Goal: Task Accomplishment & Management: Use online tool/utility

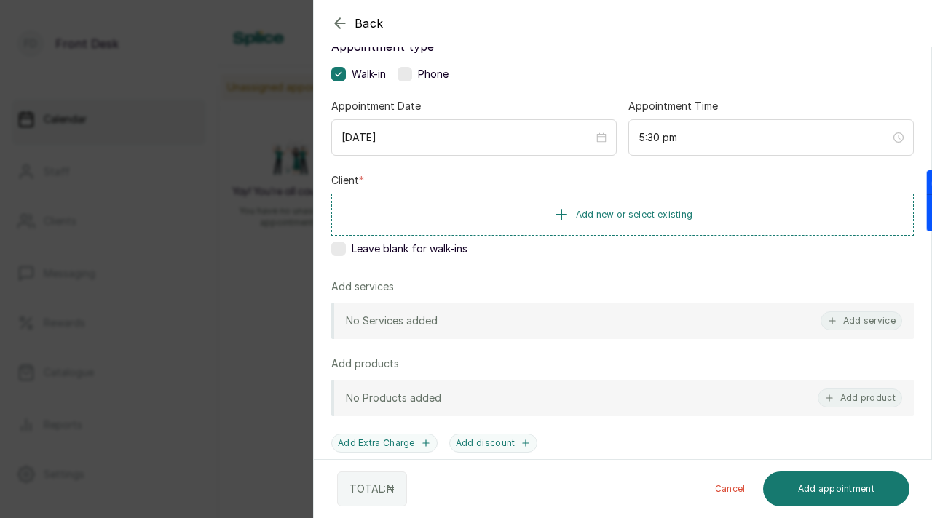
scroll to position [98, 0]
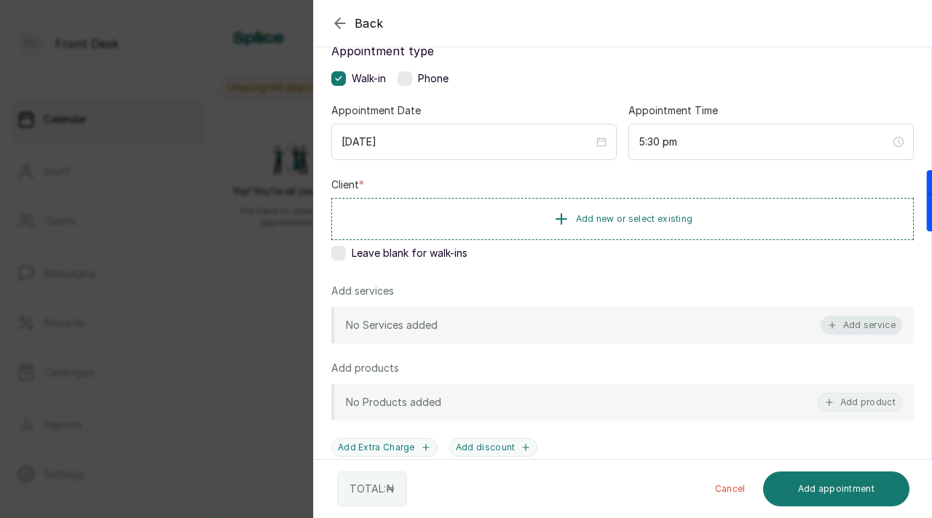
click at [850, 323] on button "Add service" at bounding box center [861, 325] width 82 height 19
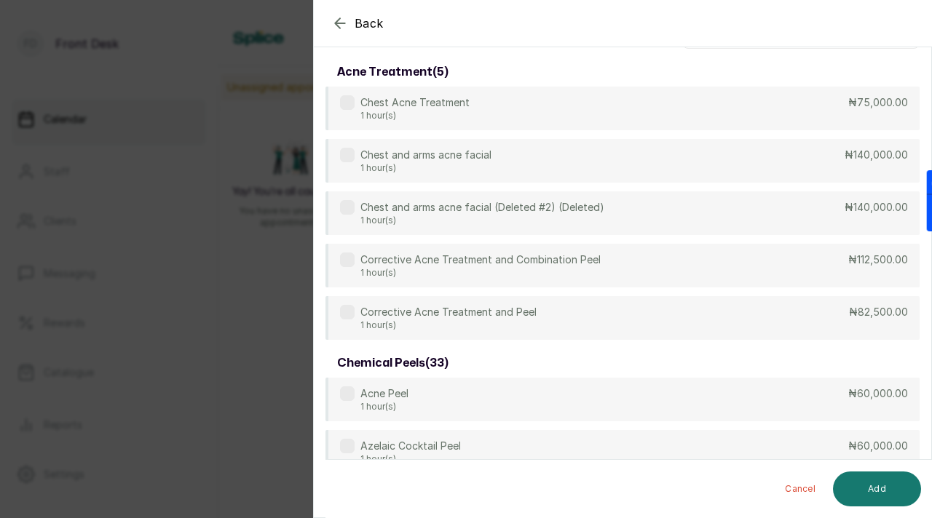
scroll to position [0, 0]
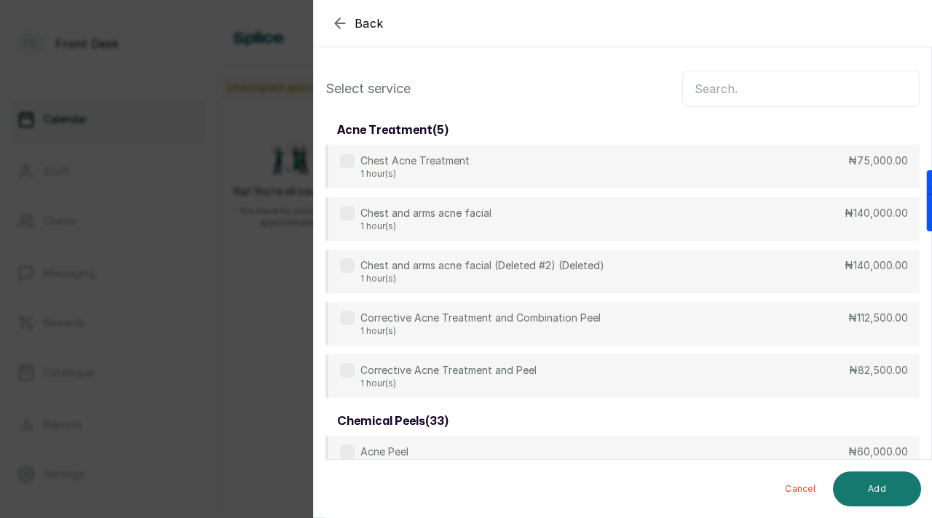
click at [721, 87] on input "text" at bounding box center [800, 89] width 237 height 36
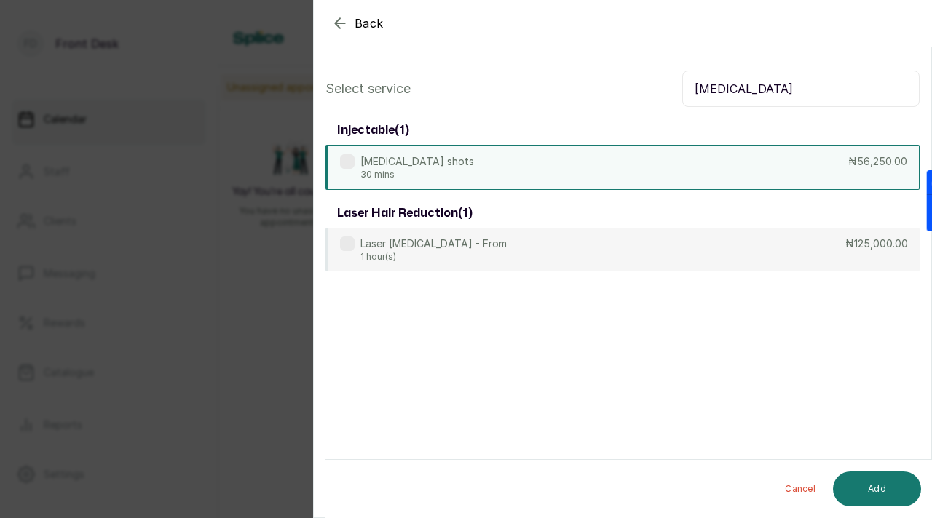
type input "[MEDICAL_DATA]"
click at [349, 162] on label at bounding box center [347, 161] width 15 height 15
click at [874, 483] on button "Add" at bounding box center [877, 489] width 88 height 35
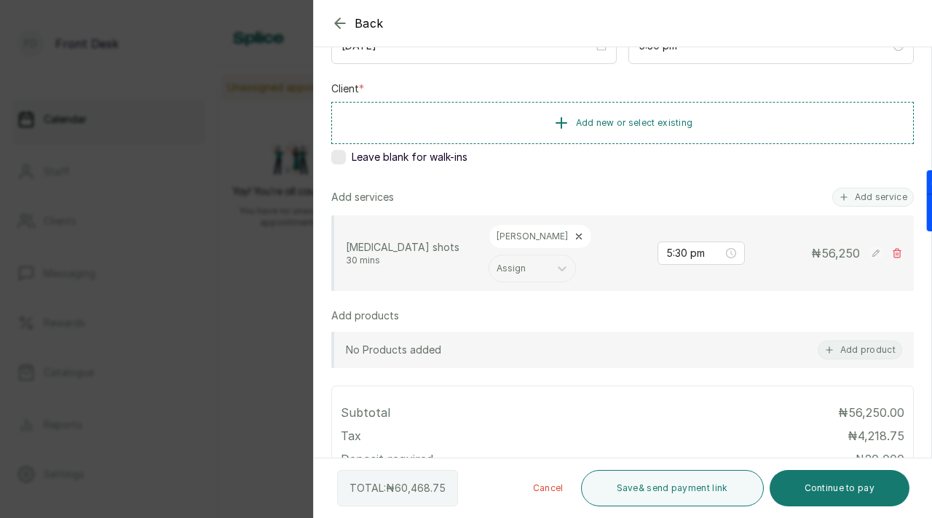
scroll to position [195, 0]
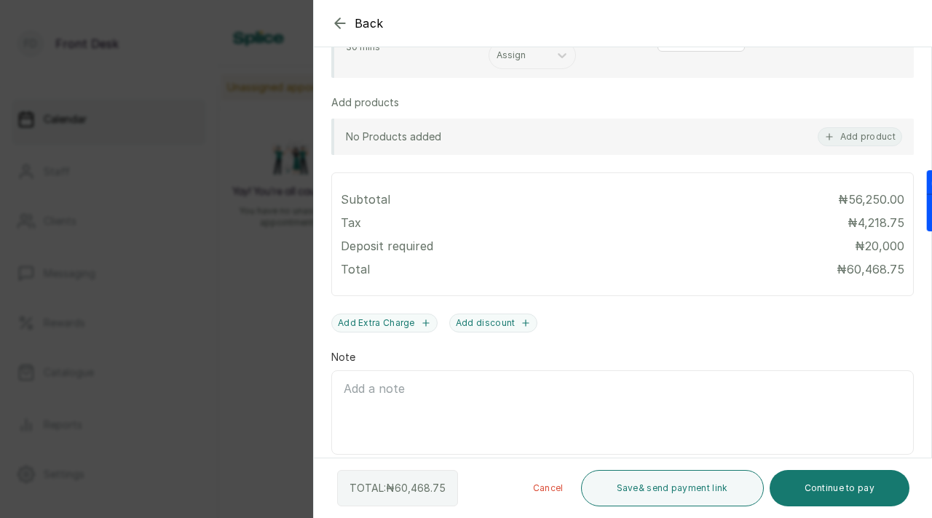
click at [341, 25] on icon "button" at bounding box center [339, 23] width 17 height 17
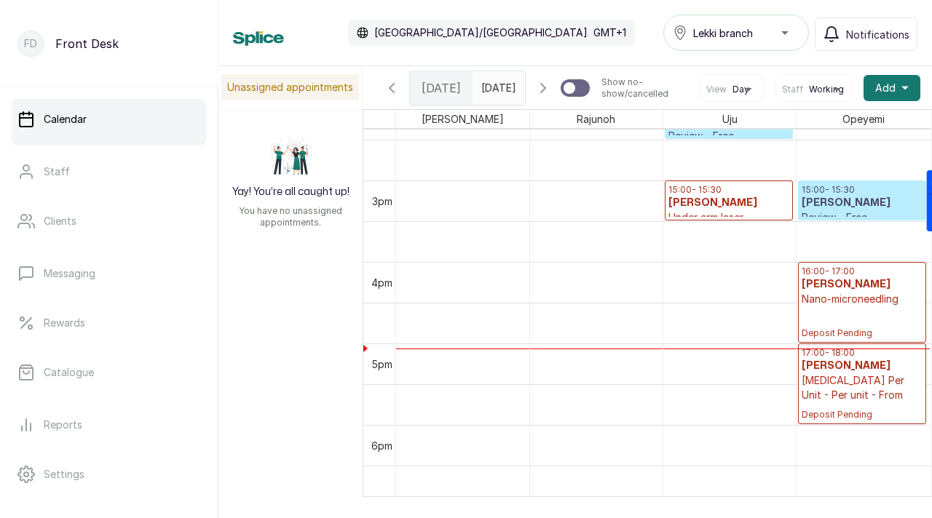
scroll to position [1184, 0]
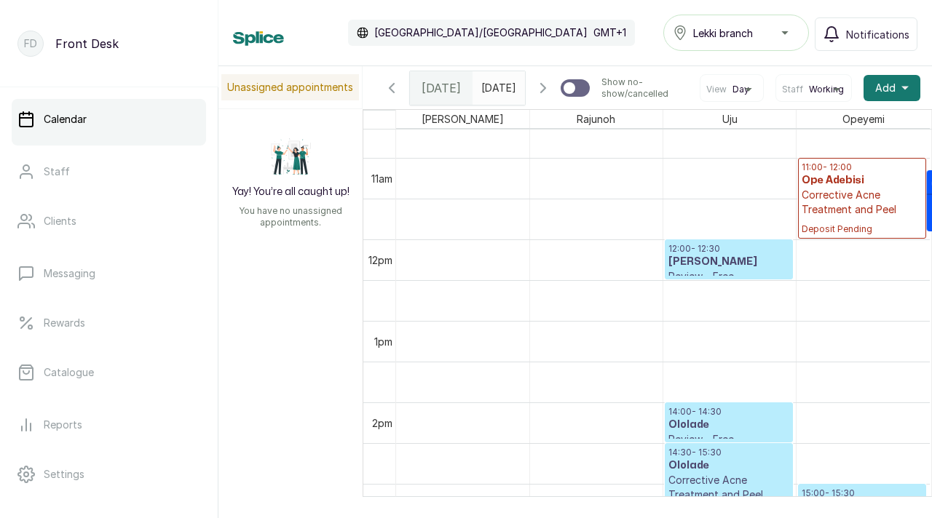
scroll to position [965, 0]
